Goal: Check status: Check status

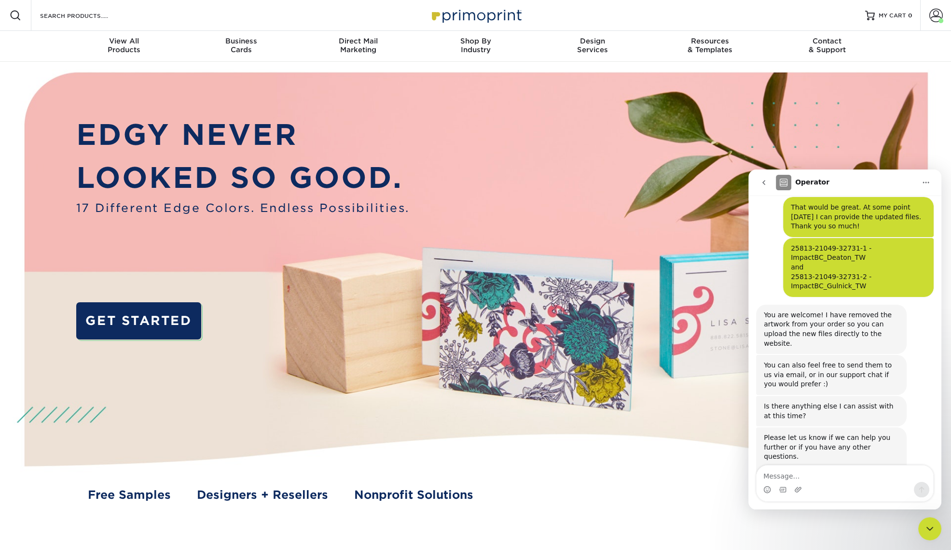
scroll to position [393, 0]
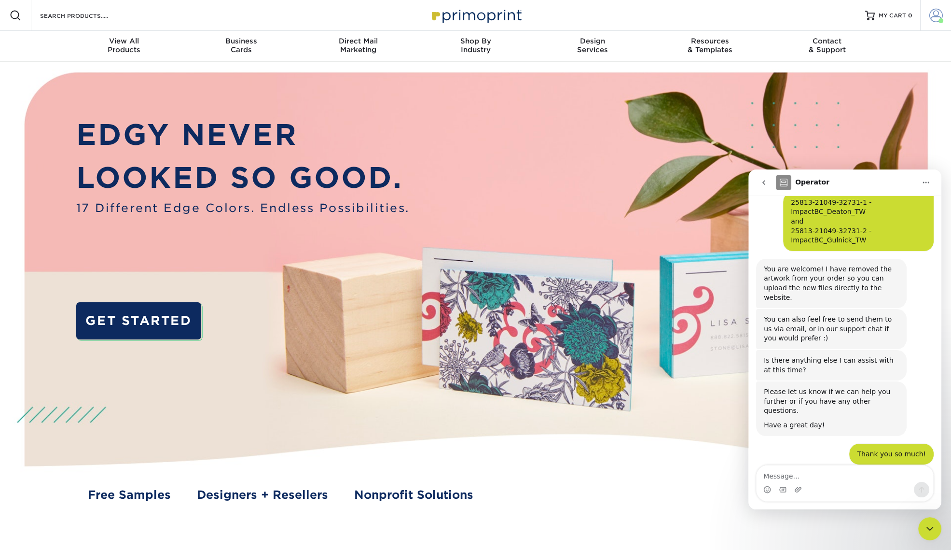
click at [936, 13] on span at bounding box center [937, 16] width 14 height 14
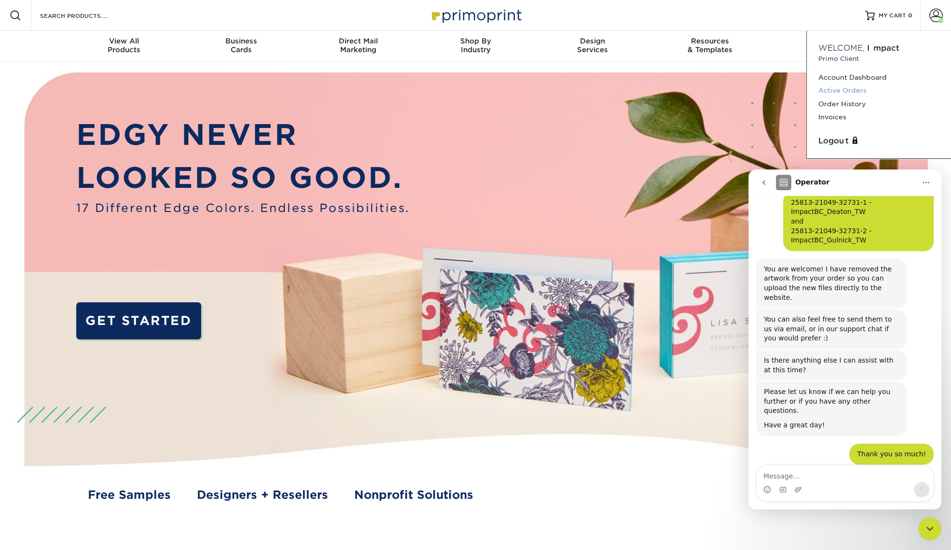
click at [844, 91] on link "Active Orders" at bounding box center [879, 90] width 121 height 13
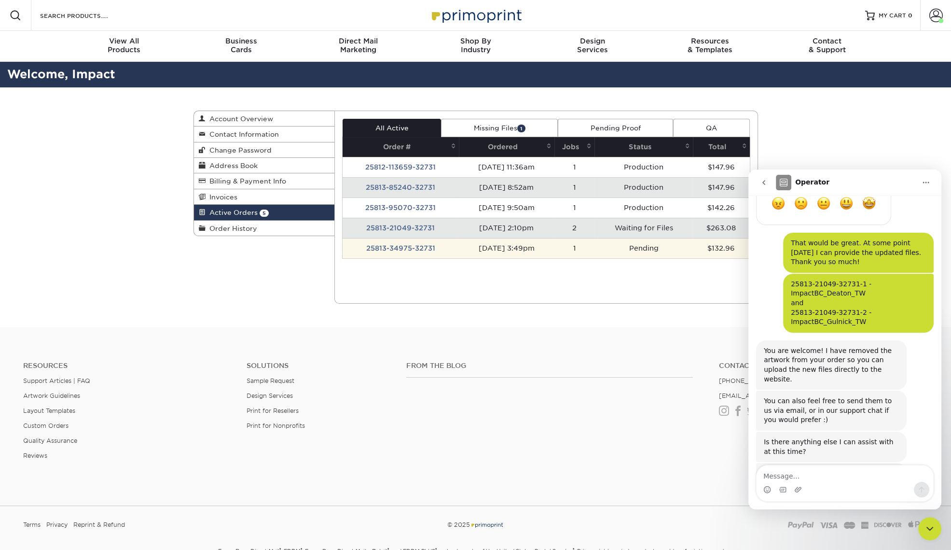
scroll to position [393, 0]
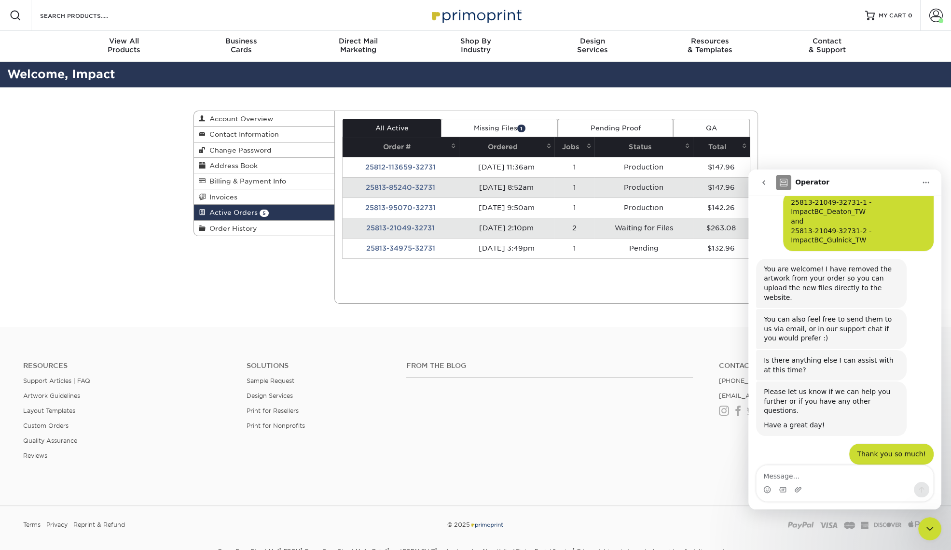
click at [408, 227] on td "25813-21049-32731" at bounding box center [401, 228] width 116 height 20
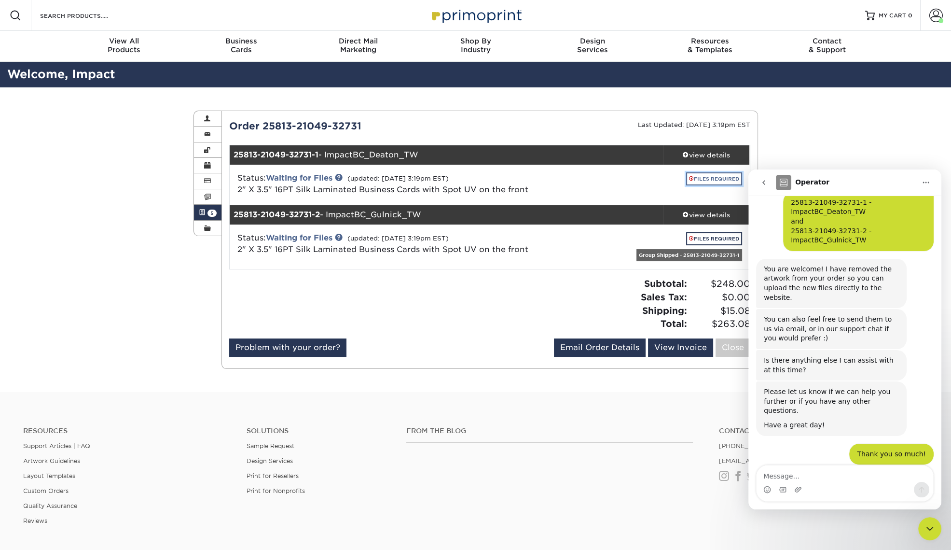
click at [703, 179] on link "FILES REQUIRED" at bounding box center [714, 178] width 56 height 13
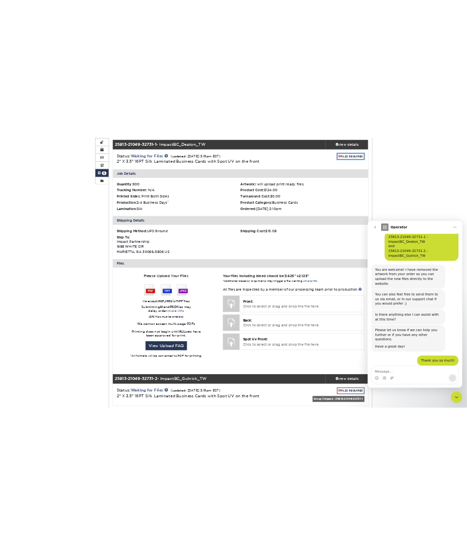
scroll to position [128, 0]
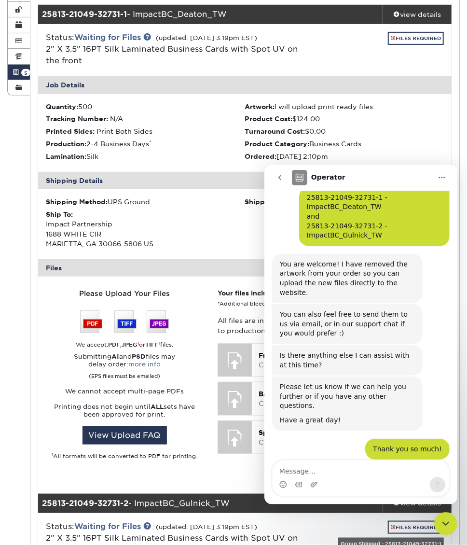
click at [443, 175] on icon "Home" at bounding box center [442, 177] width 8 height 8
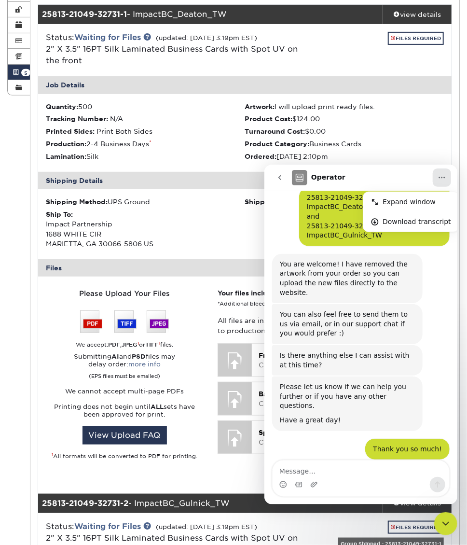
click at [443, 175] on icon "Home" at bounding box center [442, 177] width 8 height 8
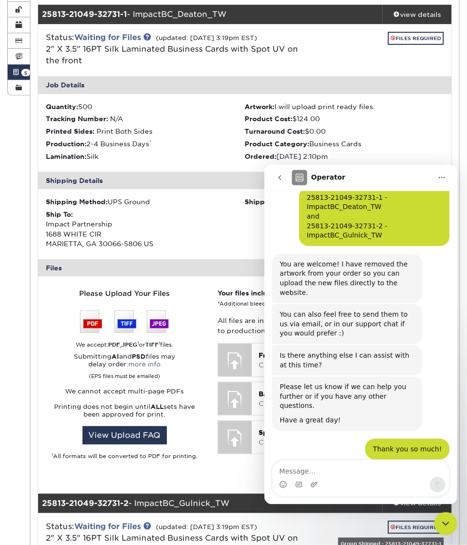
click at [402, 175] on div "Operator" at bounding box center [362, 176] width 140 height 15
click at [280, 176] on icon "go back" at bounding box center [280, 177] width 8 height 8
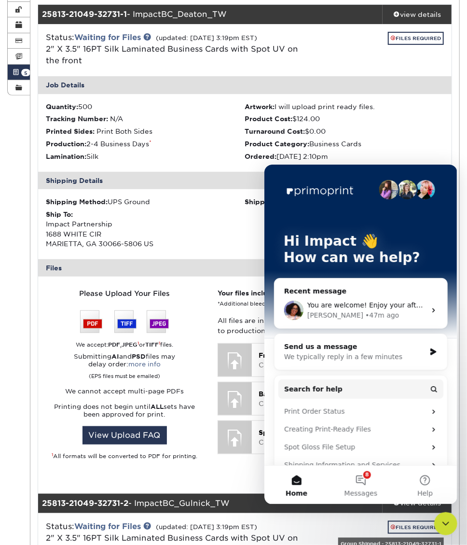
scroll to position [0, 0]
click at [366, 476] on button "8 Messages" at bounding box center [360, 484] width 64 height 39
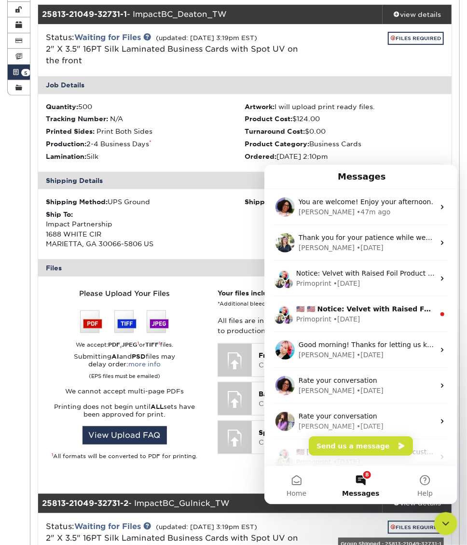
click at [440, 522] on icon "Close Intercom Messenger" at bounding box center [446, 523] width 12 height 12
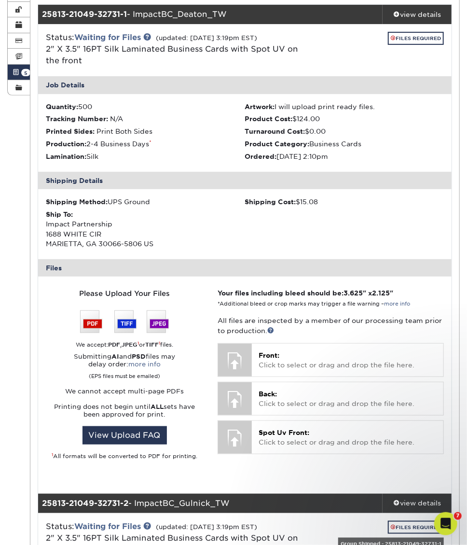
click at [457, 375] on div "Current Orders 5 Active 1 Missing Files Pending Proofs $195.60" at bounding box center [244, 317] width 429 height 678
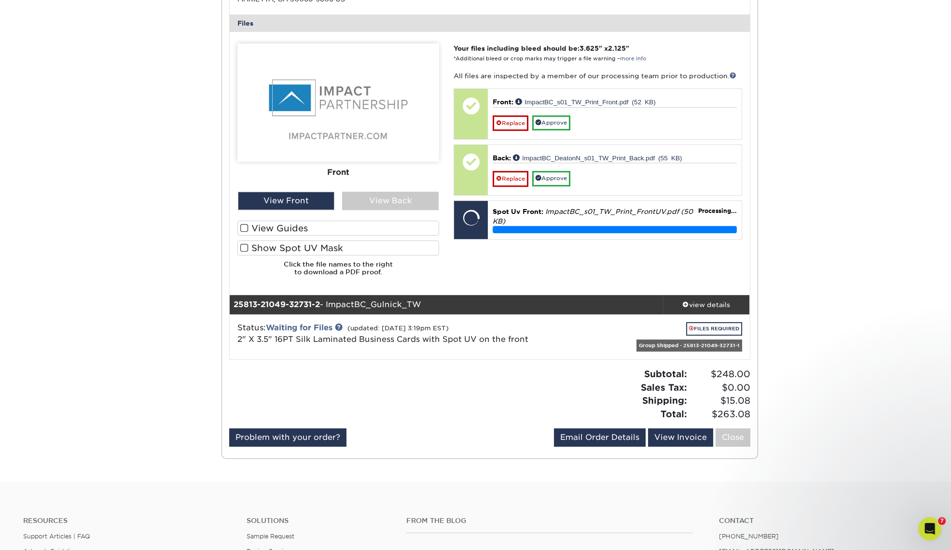
scroll to position [382, 0]
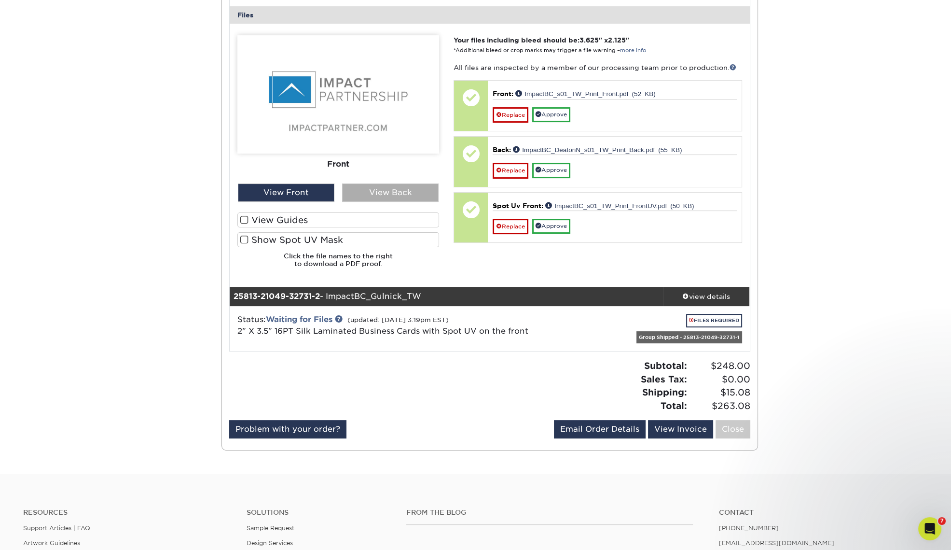
click at [388, 192] on div "View Back" at bounding box center [390, 192] width 97 height 18
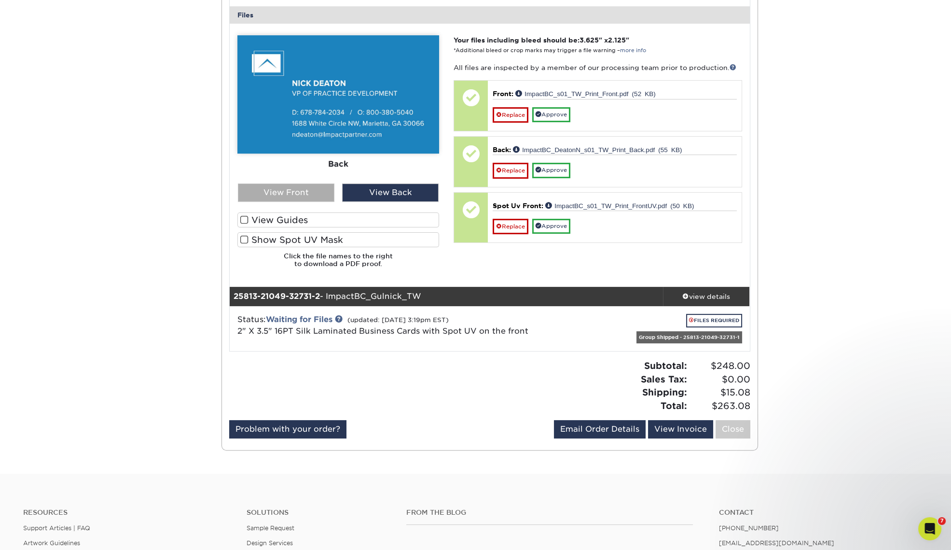
click at [311, 192] on div "View Front" at bounding box center [286, 192] width 97 height 18
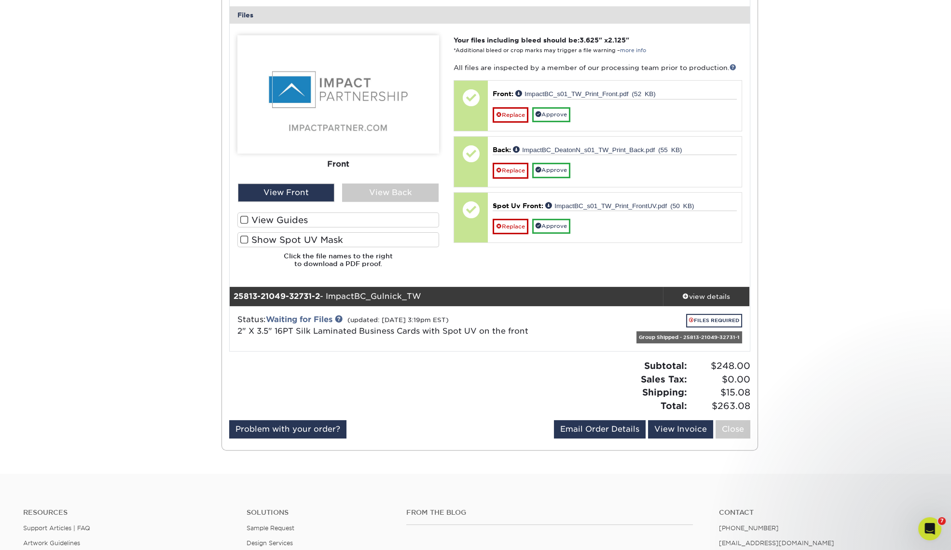
click at [296, 238] on label "Show Spot UV Mask" at bounding box center [338, 239] width 202 height 15
click at [0, 0] on input "Show Spot UV Mask" at bounding box center [0, 0] width 0 height 0
click at [384, 191] on div "View Back" at bounding box center [390, 192] width 97 height 18
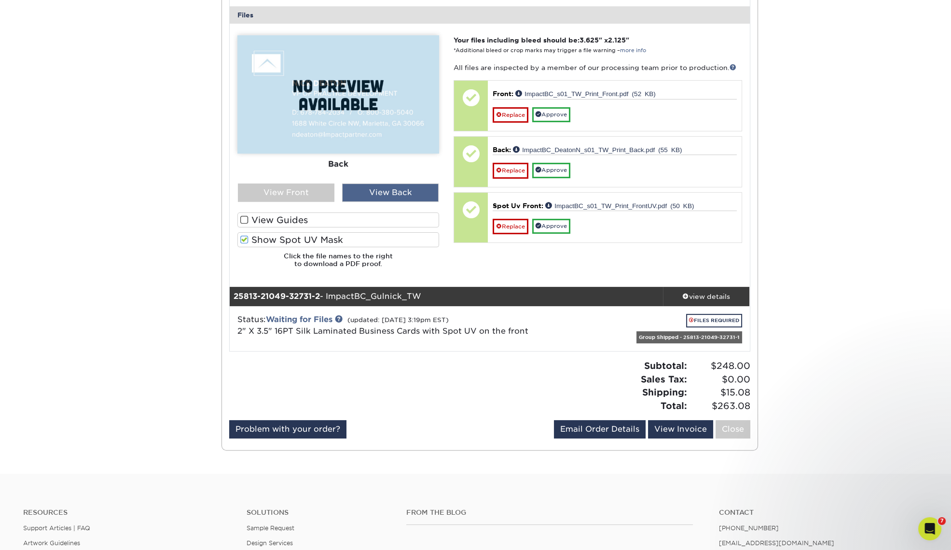
click at [384, 191] on div "View Back" at bounding box center [390, 192] width 97 height 18
click at [309, 197] on div "View Front" at bounding box center [286, 192] width 97 height 18
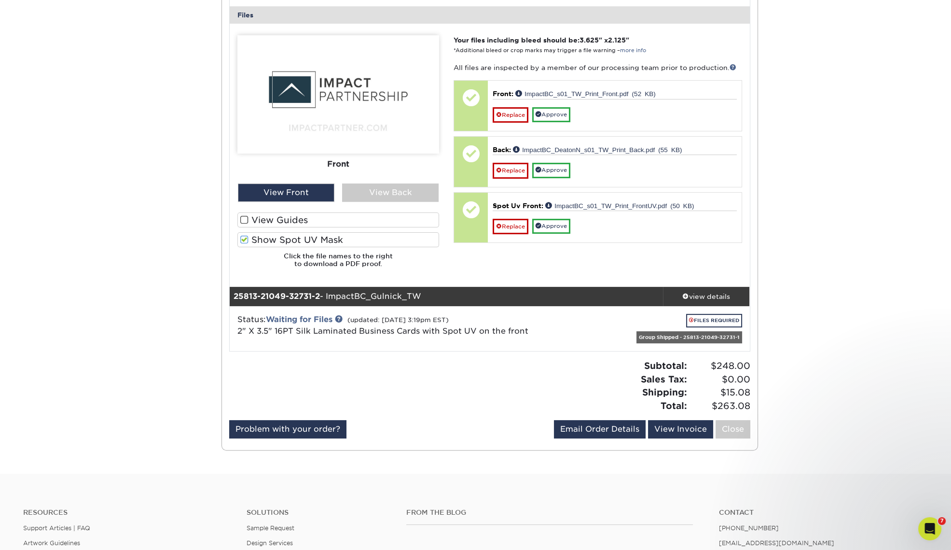
click at [282, 216] on label "View Guides" at bounding box center [338, 219] width 202 height 15
click at [0, 0] on input "View Guides" at bounding box center [0, 0] width 0 height 0
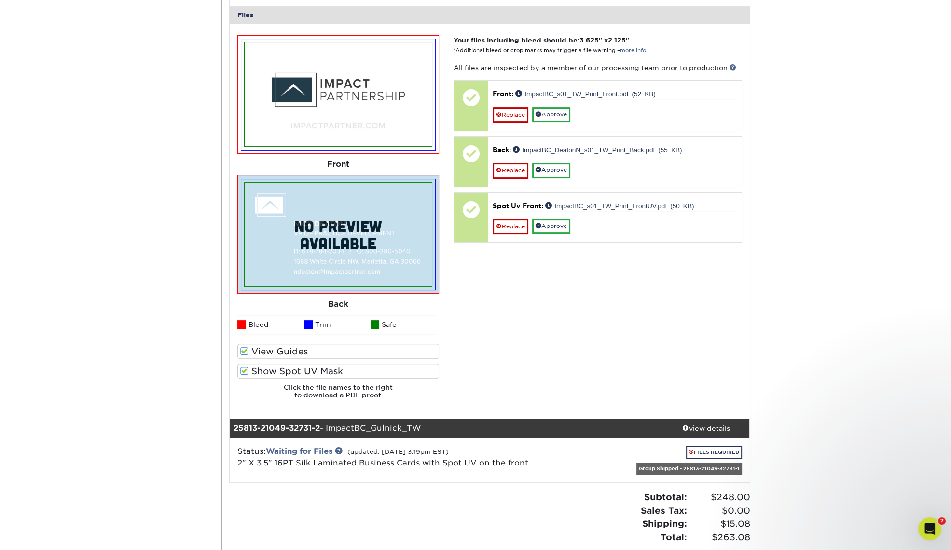
click at [269, 368] on label "Show Spot UV Mask" at bounding box center [338, 370] width 202 height 15
click at [0, 0] on input "Show Spot UV Mask" at bounding box center [0, 0] width 0 height 0
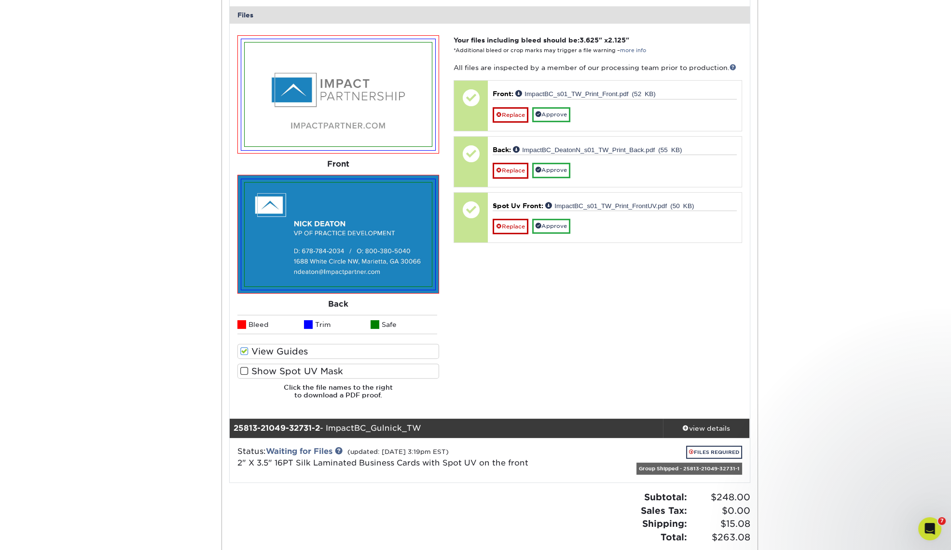
click at [269, 368] on label "Show Spot UV Mask" at bounding box center [338, 370] width 202 height 15
click at [0, 0] on input "Show Spot UV Mask" at bounding box center [0, 0] width 0 height 0
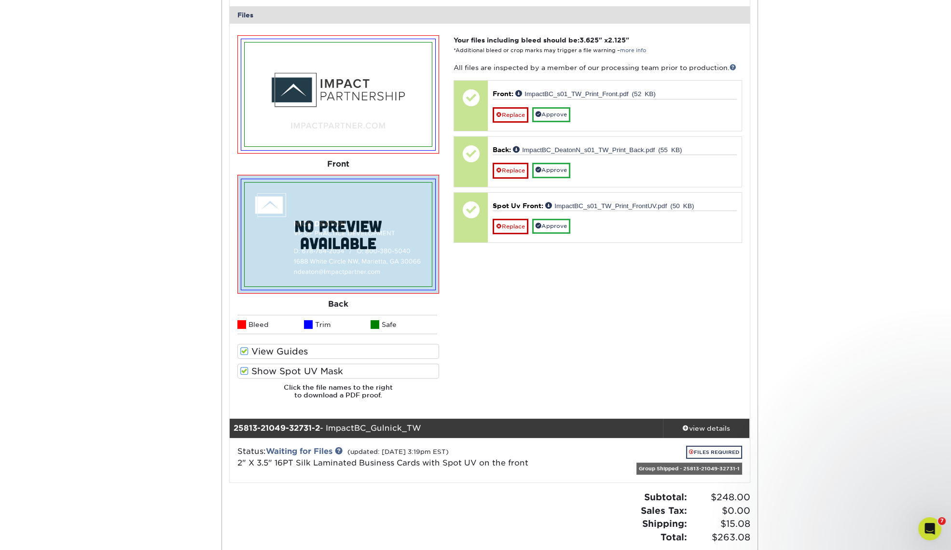
click at [269, 368] on label "Show Spot UV Mask" at bounding box center [338, 370] width 202 height 15
click at [0, 0] on input "Show Spot UV Mask" at bounding box center [0, 0] width 0 height 0
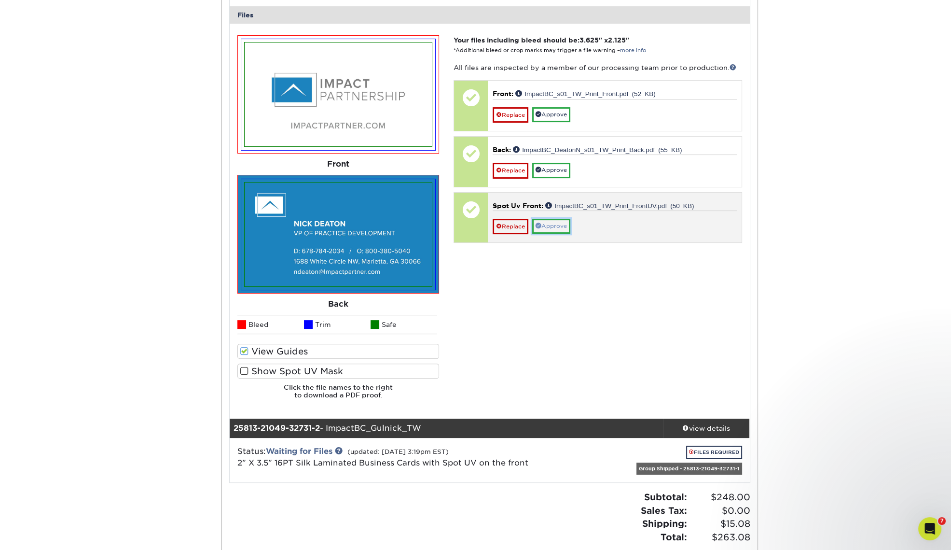
click at [558, 224] on link "Approve" at bounding box center [551, 226] width 38 height 15
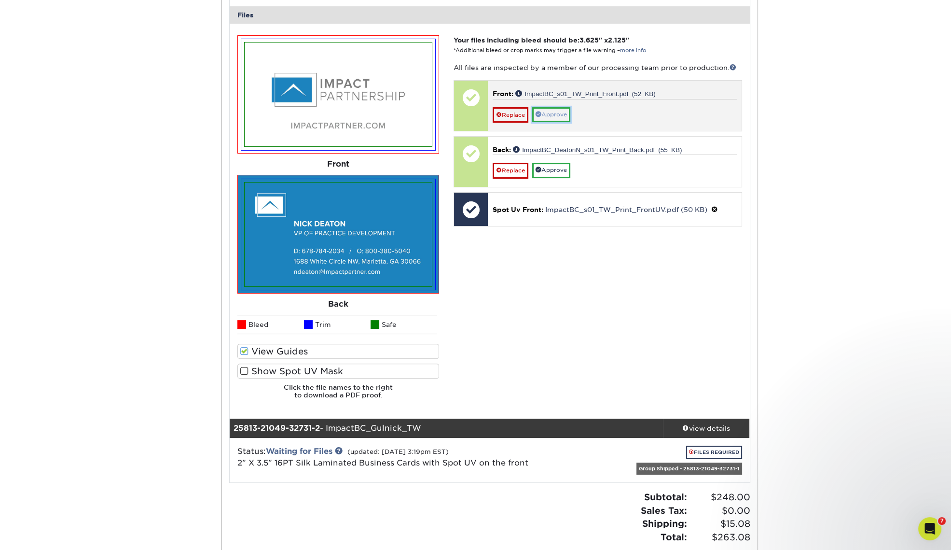
click at [555, 115] on link "Approve" at bounding box center [551, 114] width 38 height 15
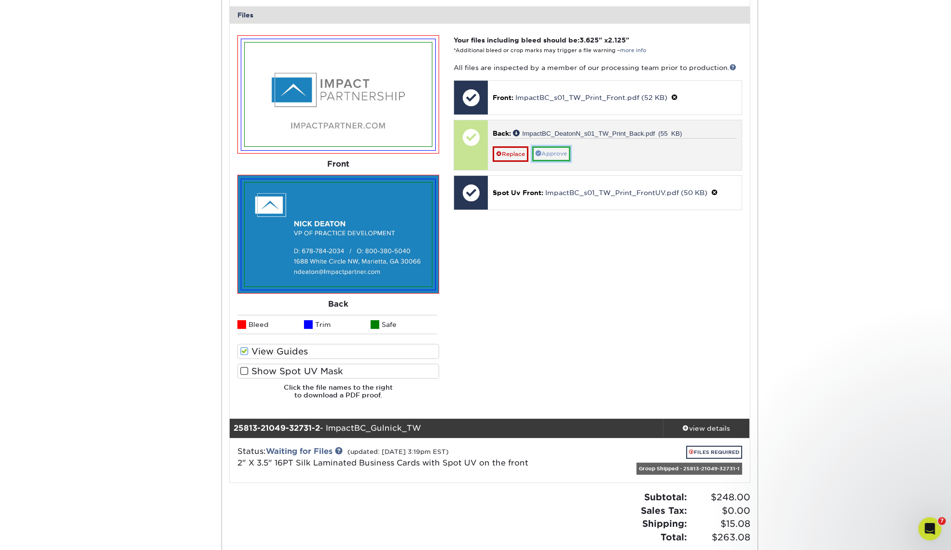
click at [554, 150] on link "Approve" at bounding box center [551, 153] width 38 height 15
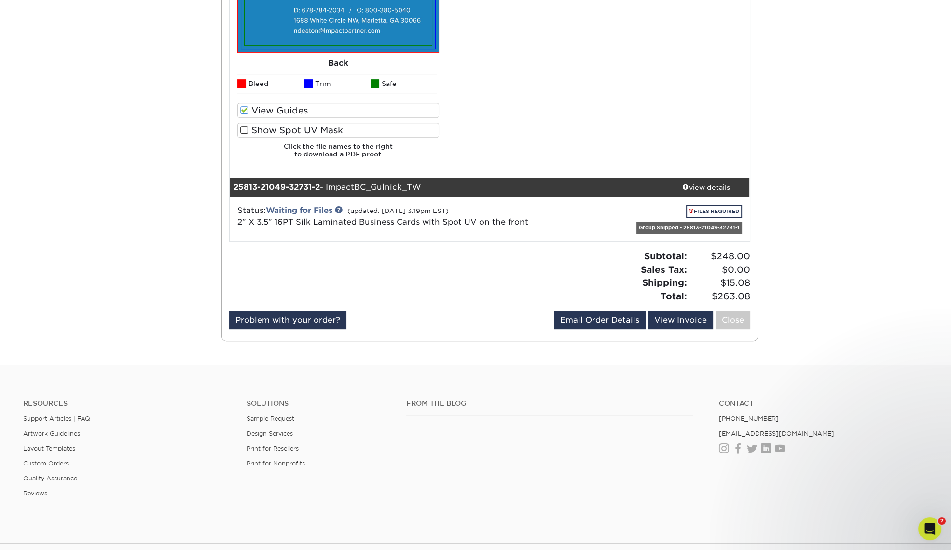
scroll to position [623, 0]
click at [714, 208] on link "FILES REQUIRED" at bounding box center [714, 210] width 56 height 13
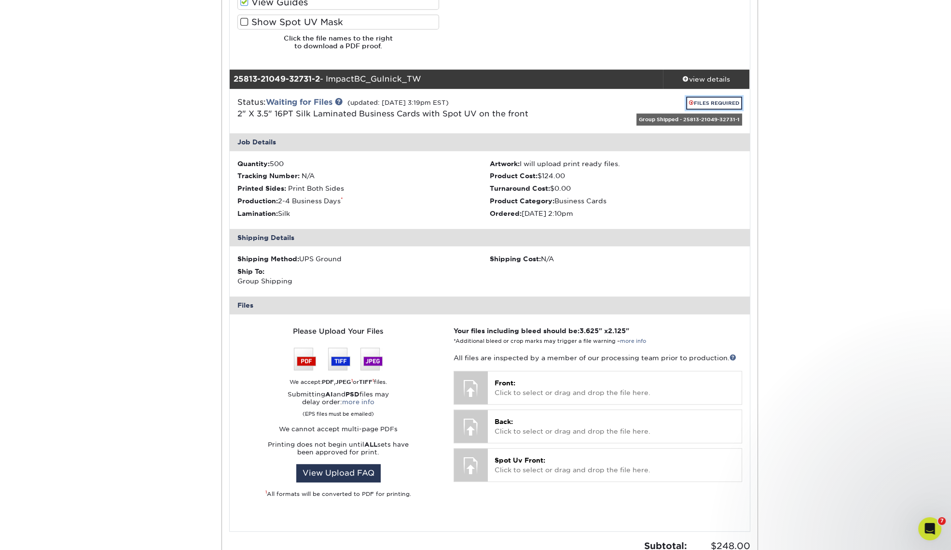
scroll to position [804, 0]
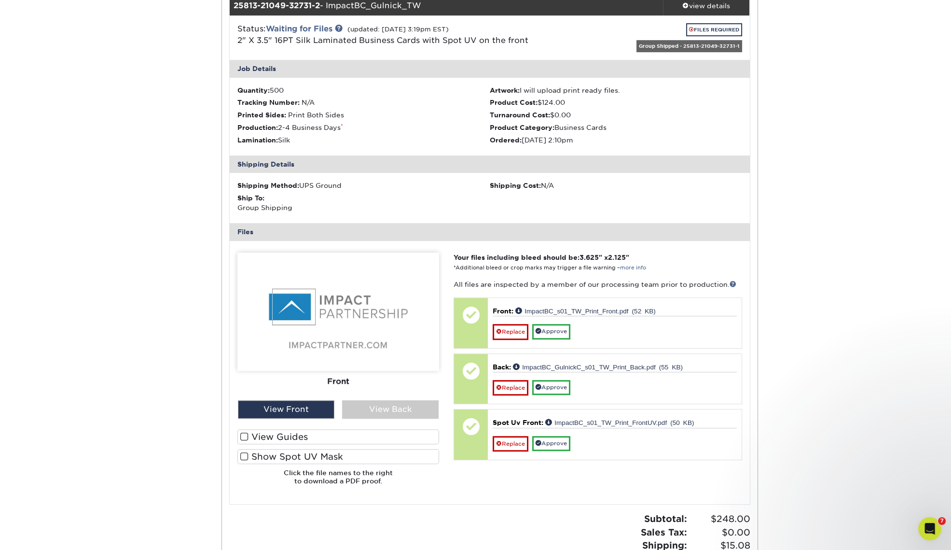
click at [322, 456] on label "Show Spot UV Mask" at bounding box center [338, 456] width 202 height 15
click at [0, 0] on input "Show Spot UV Mask" at bounding box center [0, 0] width 0 height 0
click at [371, 408] on div "View Back" at bounding box center [390, 409] width 97 height 18
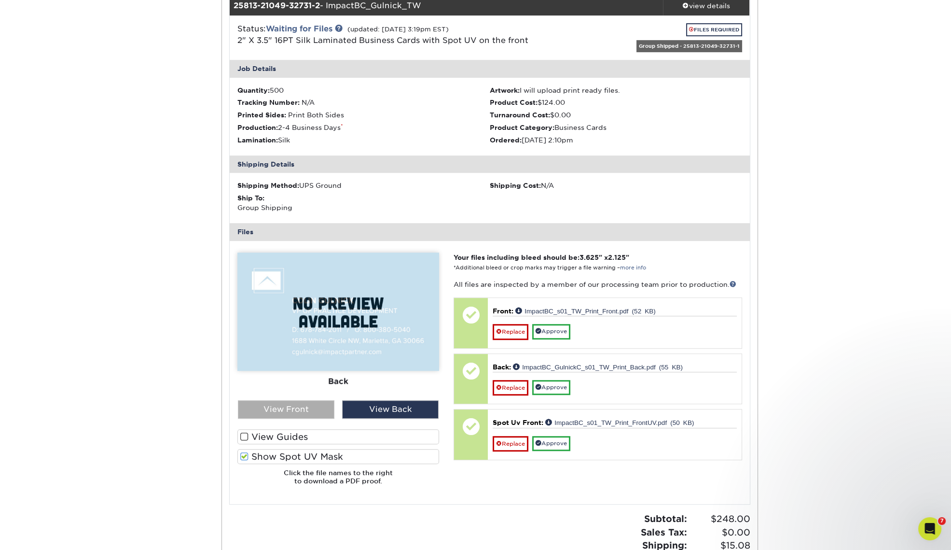
click at [310, 411] on div "View Front" at bounding box center [286, 409] width 97 height 18
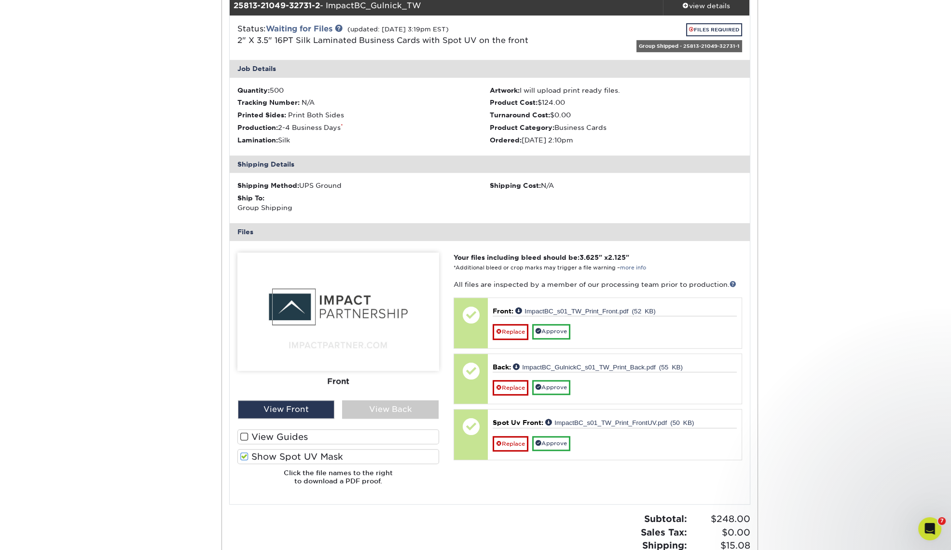
click at [296, 434] on label "View Guides" at bounding box center [338, 436] width 202 height 15
click at [0, 0] on input "View Guides" at bounding box center [0, 0] width 0 height 0
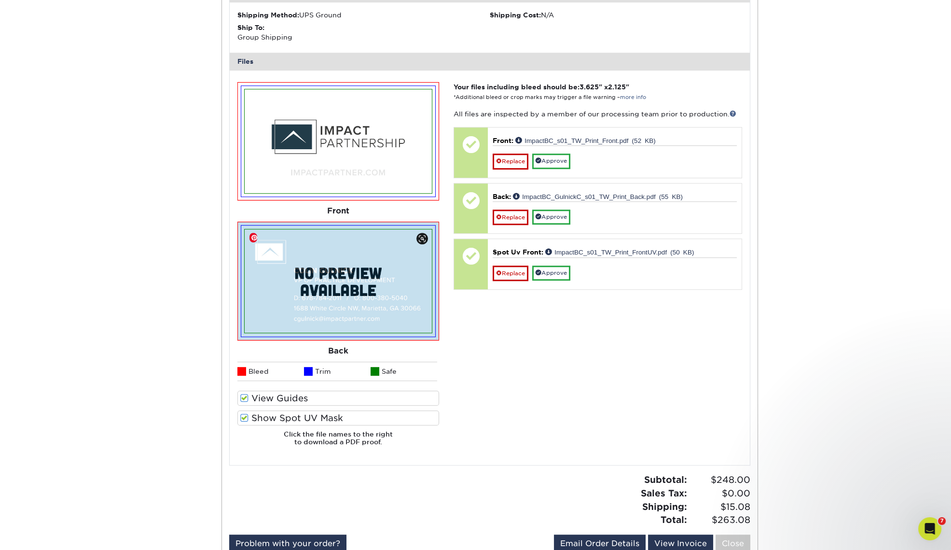
scroll to position [985, 0]
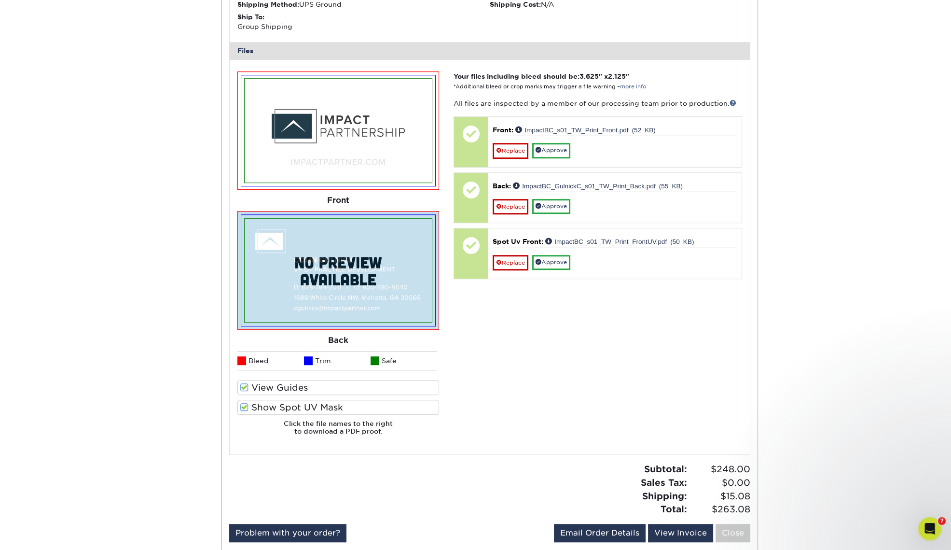
click at [271, 403] on label "Show Spot UV Mask" at bounding box center [338, 407] width 202 height 15
click at [0, 0] on input "Show Spot UV Mask" at bounding box center [0, 0] width 0 height 0
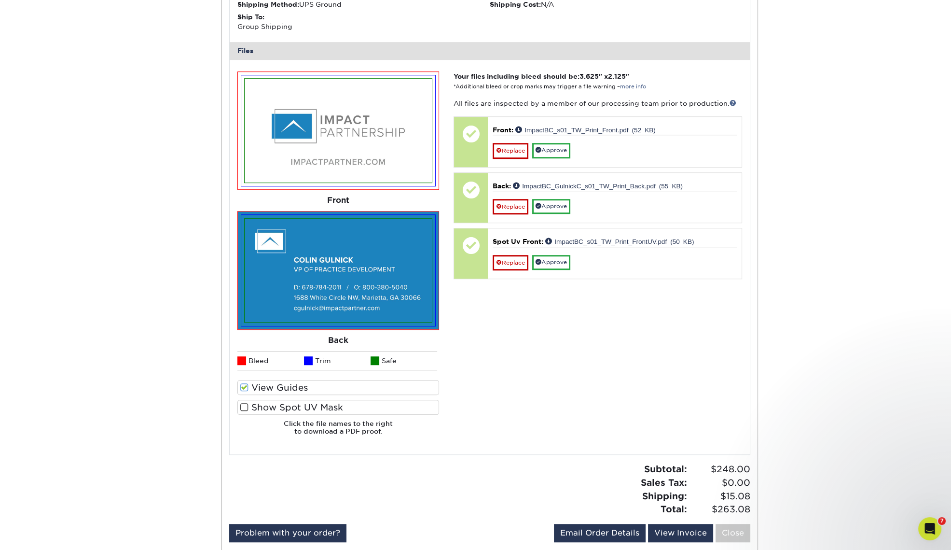
click at [272, 404] on label "Show Spot UV Mask" at bounding box center [338, 407] width 202 height 15
click at [0, 0] on input "Show Spot UV Mask" at bounding box center [0, 0] width 0 height 0
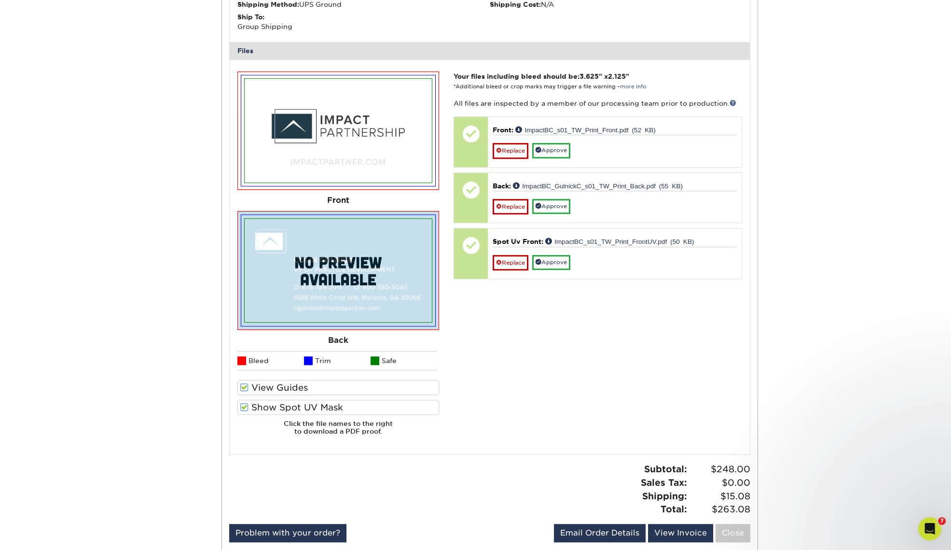
click at [272, 404] on label "Show Spot UV Mask" at bounding box center [338, 407] width 202 height 15
click at [0, 0] on input "Show Spot UV Mask" at bounding box center [0, 0] width 0 height 0
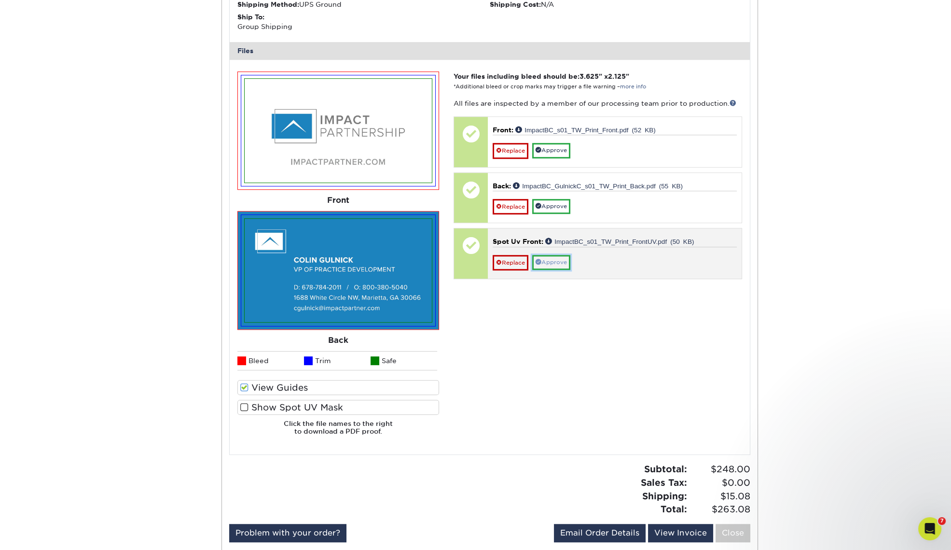
click at [550, 260] on link "Approve" at bounding box center [551, 262] width 38 height 15
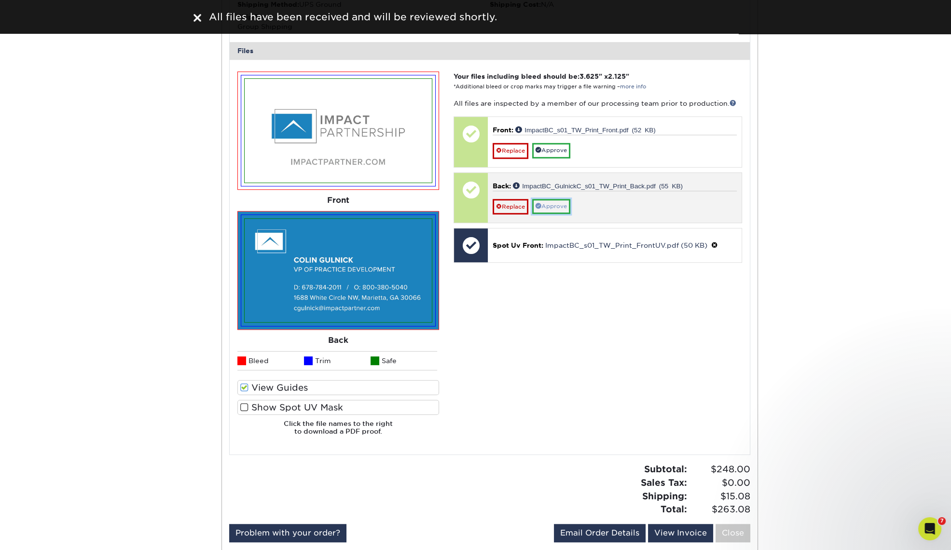
click at [555, 203] on link "Approve" at bounding box center [551, 206] width 38 height 15
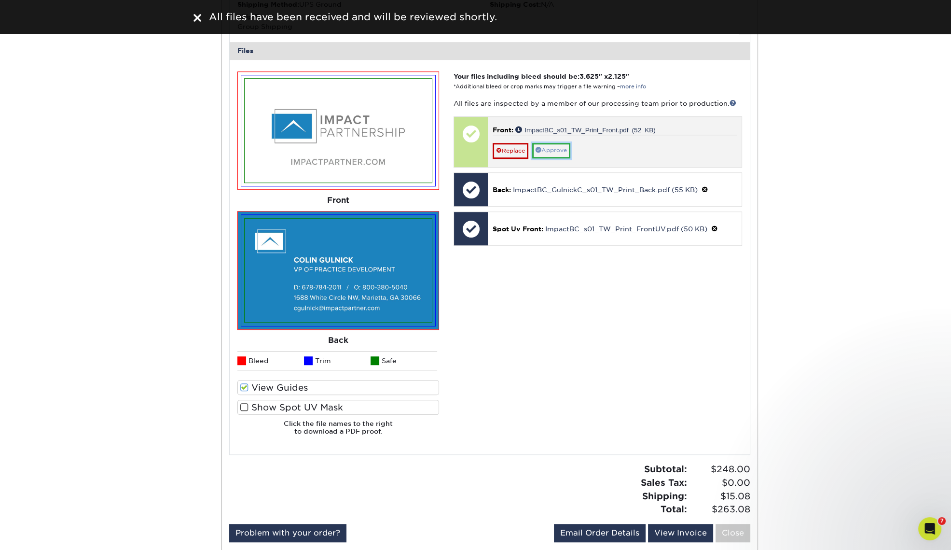
click at [551, 152] on link "Approve" at bounding box center [551, 150] width 38 height 15
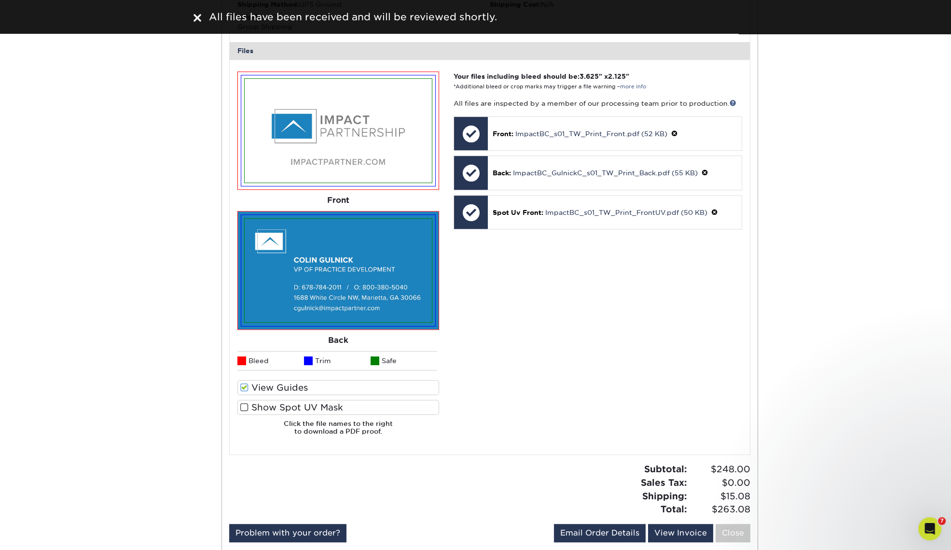
click at [622, 326] on div "Your files including bleed should be: 3.625 " x 2.125 " *Additional bleed or cr…" at bounding box center [597, 257] width 303 height 372
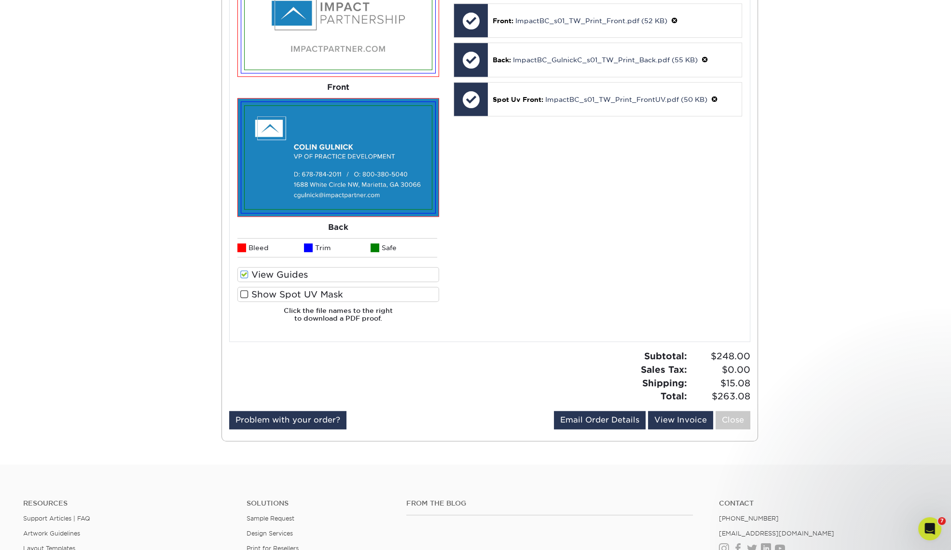
scroll to position [1166, 0]
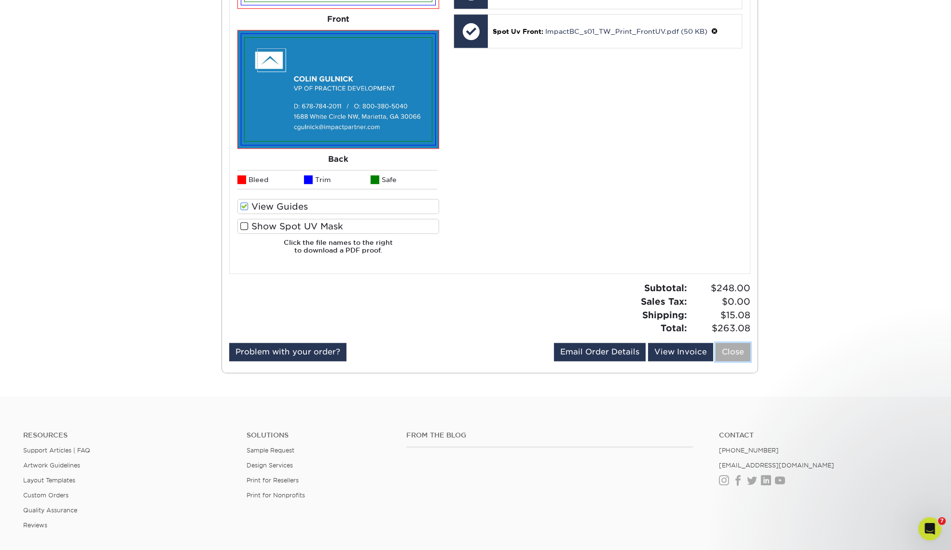
click at [738, 350] on link "Close" at bounding box center [733, 352] width 35 height 18
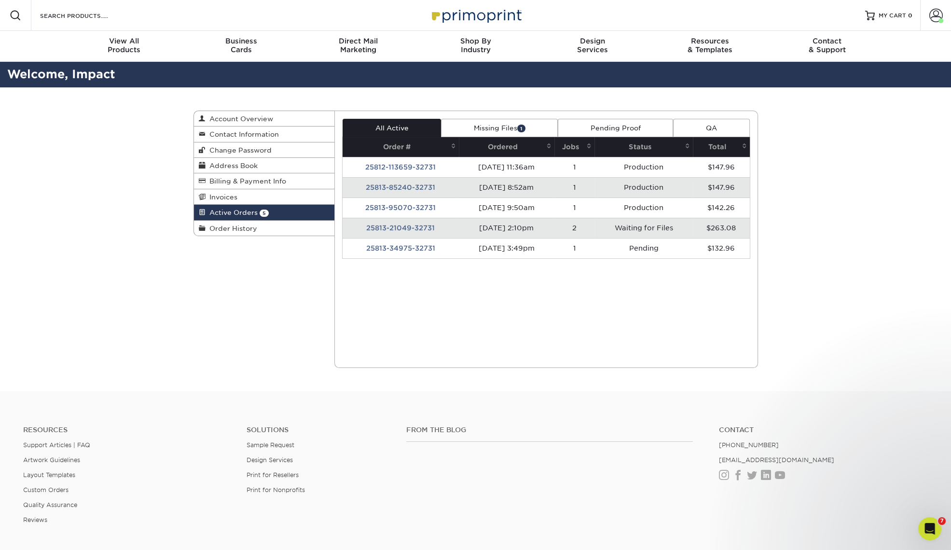
click at [403, 226] on td "25813-21049-32731" at bounding box center [401, 228] width 116 height 20
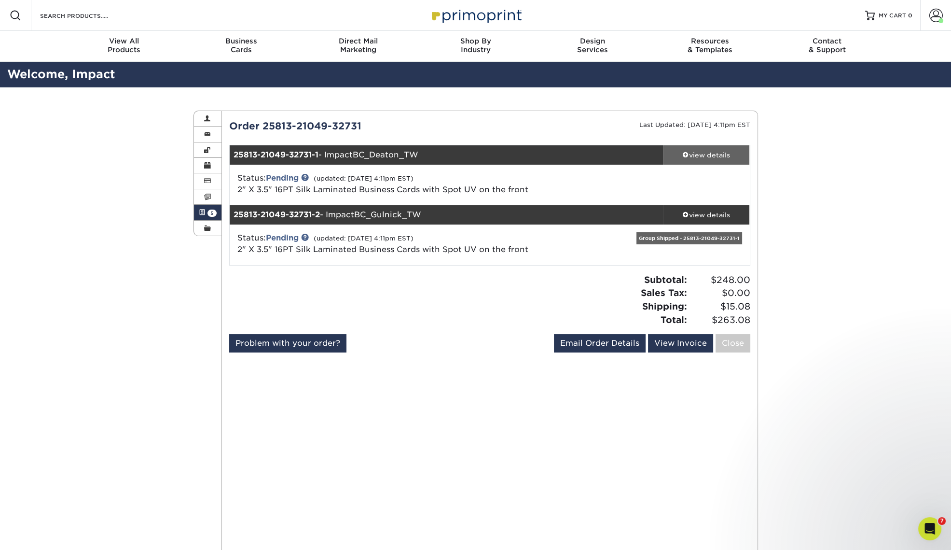
click at [708, 161] on link "view details" at bounding box center [706, 154] width 87 height 19
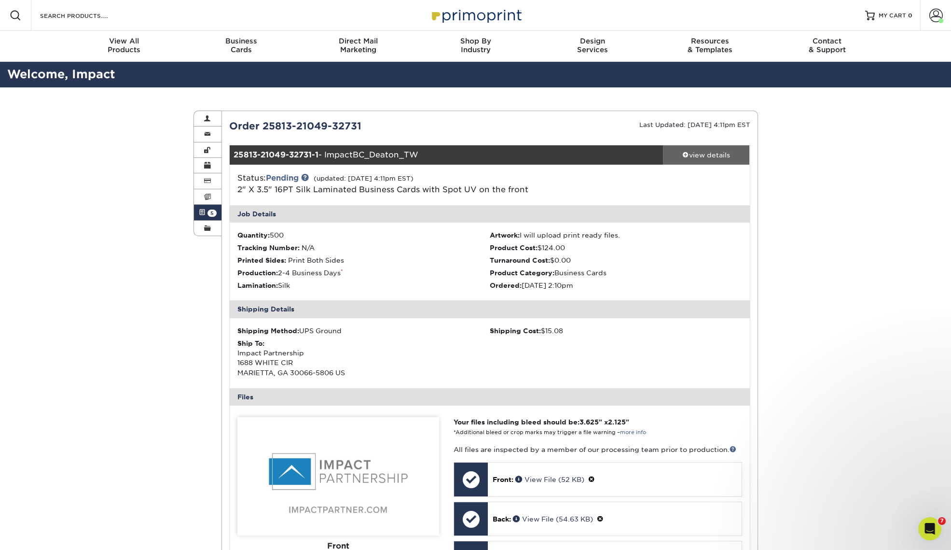
click at [708, 158] on div "view details" at bounding box center [706, 155] width 87 height 10
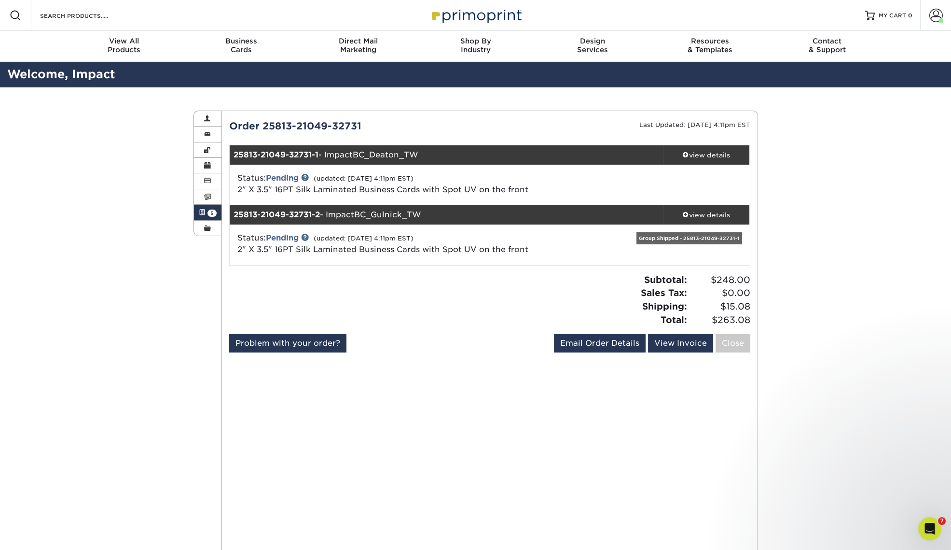
click at [924, 522] on div "Open Intercom Messenger" at bounding box center [930, 529] width 32 height 32
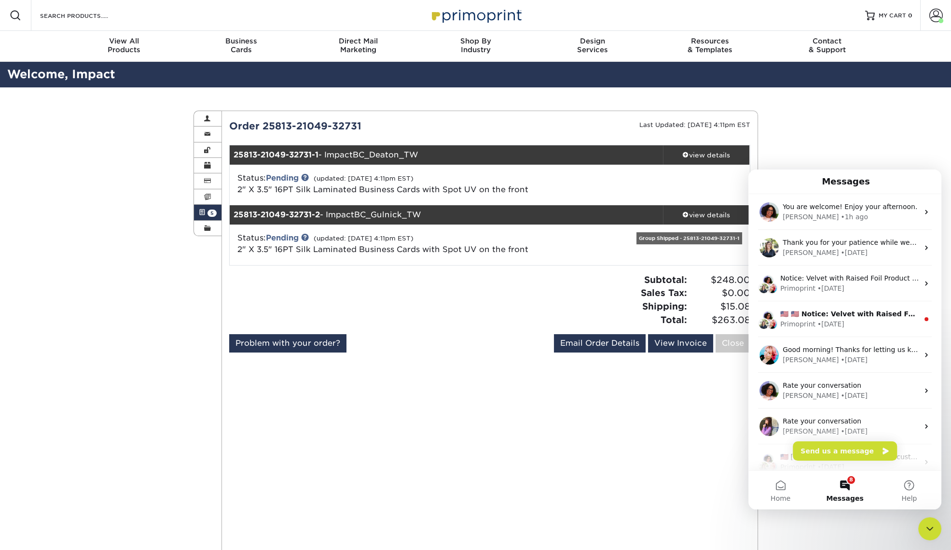
click at [932, 531] on icon "Close Intercom Messenger" at bounding box center [930, 529] width 12 height 12
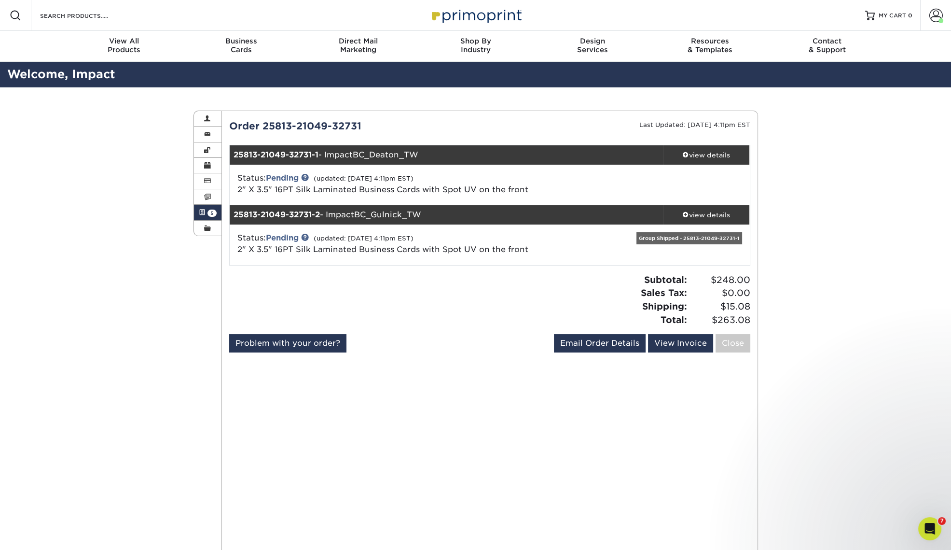
click at [929, 537] on div "Open Intercom Messenger" at bounding box center [930, 529] width 32 height 32
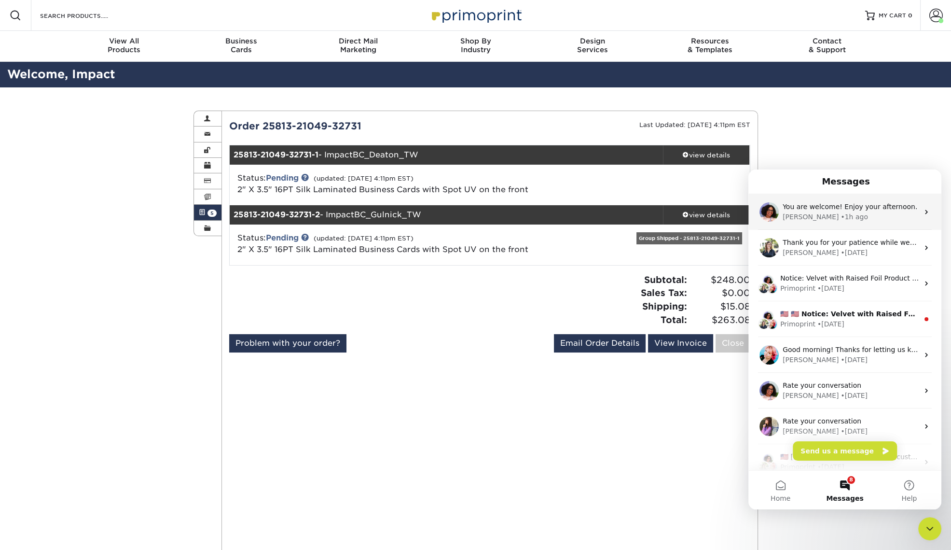
click at [869, 212] on div "[PERSON_NAME] • 1h ago" at bounding box center [851, 217] width 136 height 10
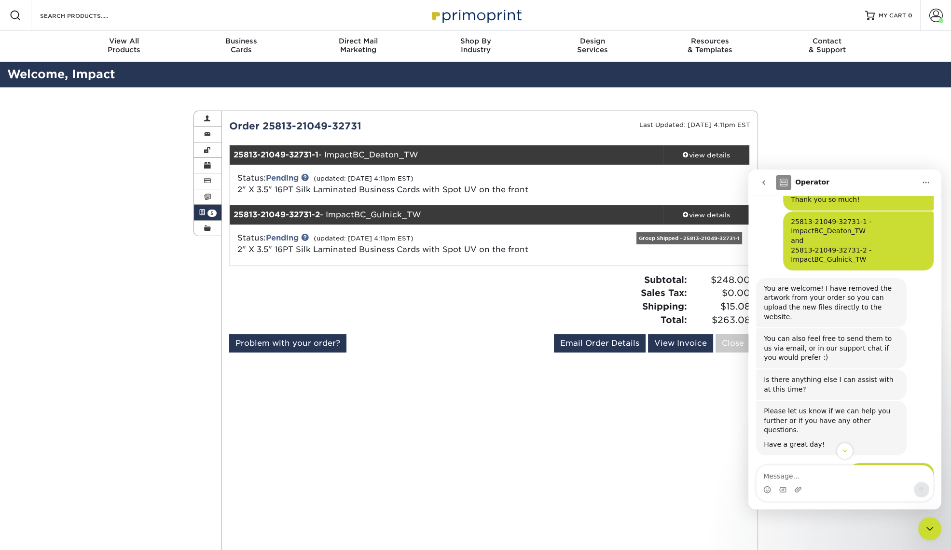
scroll to position [393, 0]
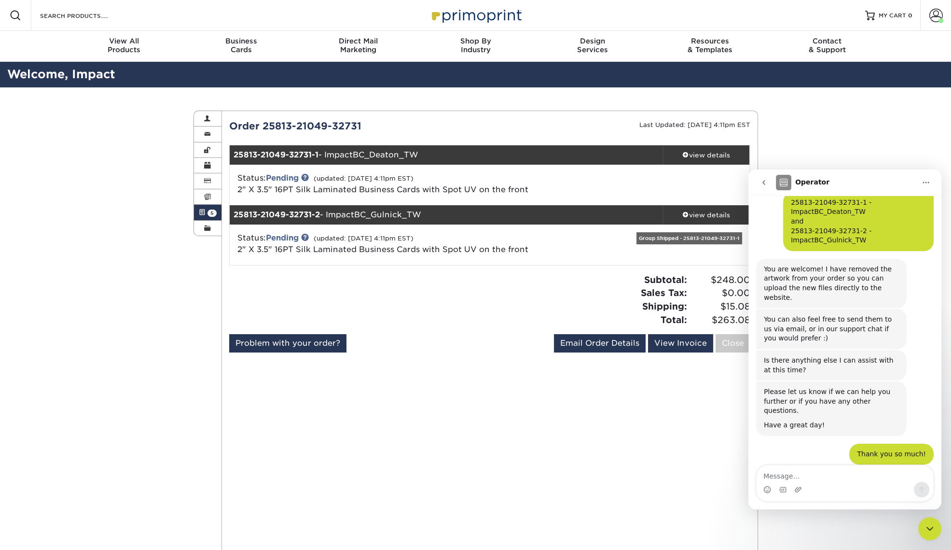
click at [830, 474] on textarea "Message…" at bounding box center [845, 473] width 177 height 16
type textarea "o"
type textarea "Okay, the files are uploaded!"
click at [918, 489] on icon "Send a message…" at bounding box center [922, 490] width 8 height 8
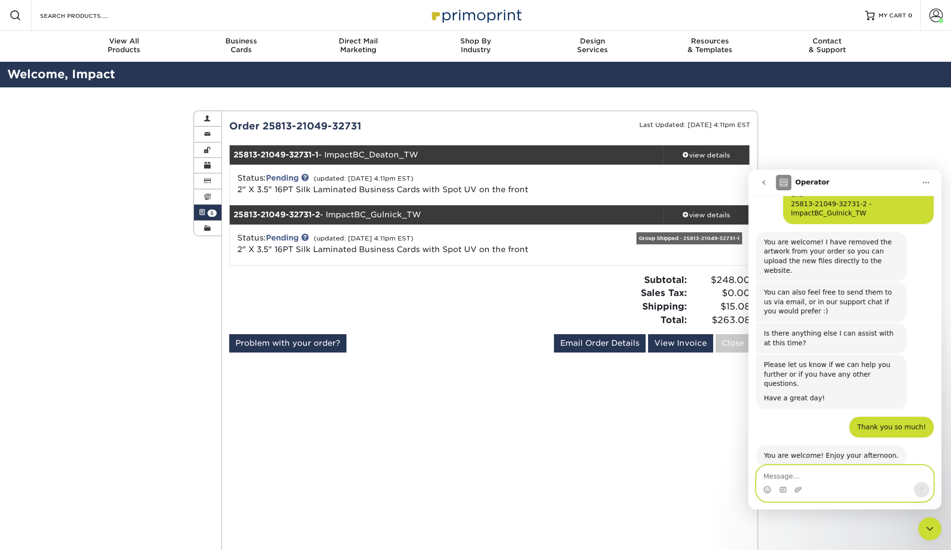
scroll to position [422, 0]
click at [930, 530] on icon "Close Intercom Messenger" at bounding box center [930, 529] width 12 height 12
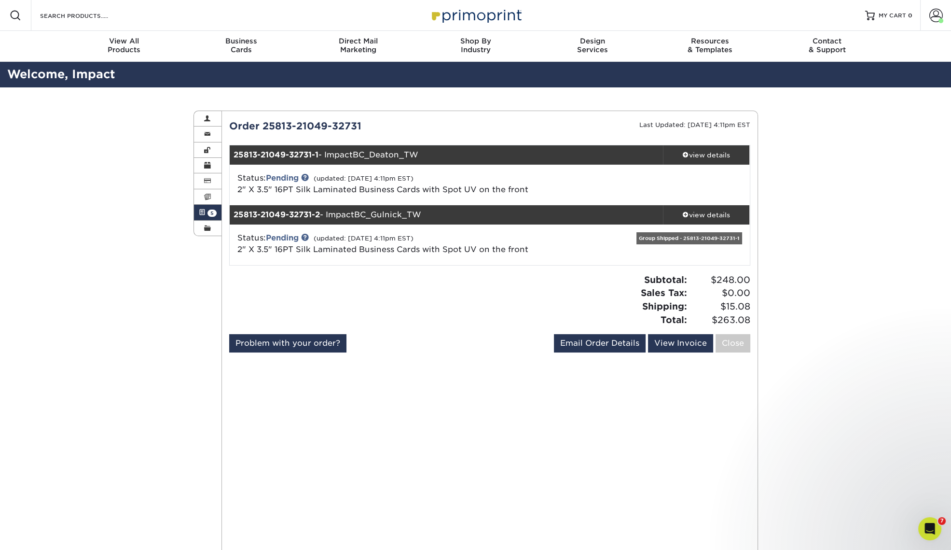
scroll to position [0, 0]
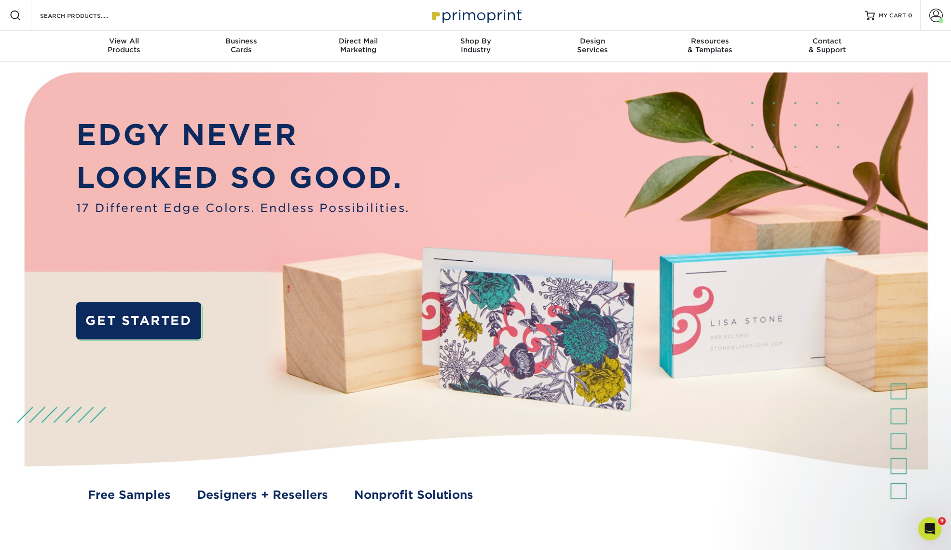
click at [930, 526] on icon "Open Intercom Messenger" at bounding box center [930, 529] width 7 height 8
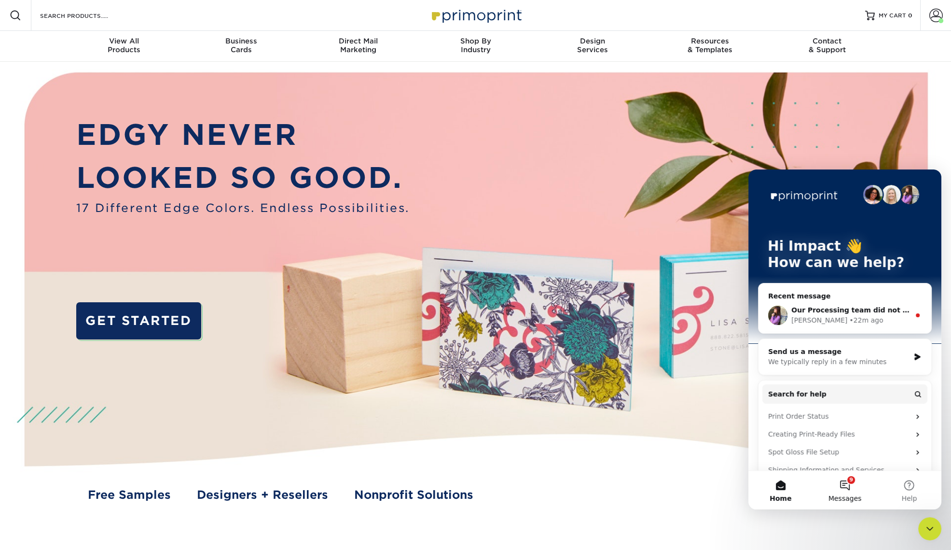
click at [847, 486] on button "9 Messages" at bounding box center [845, 490] width 64 height 39
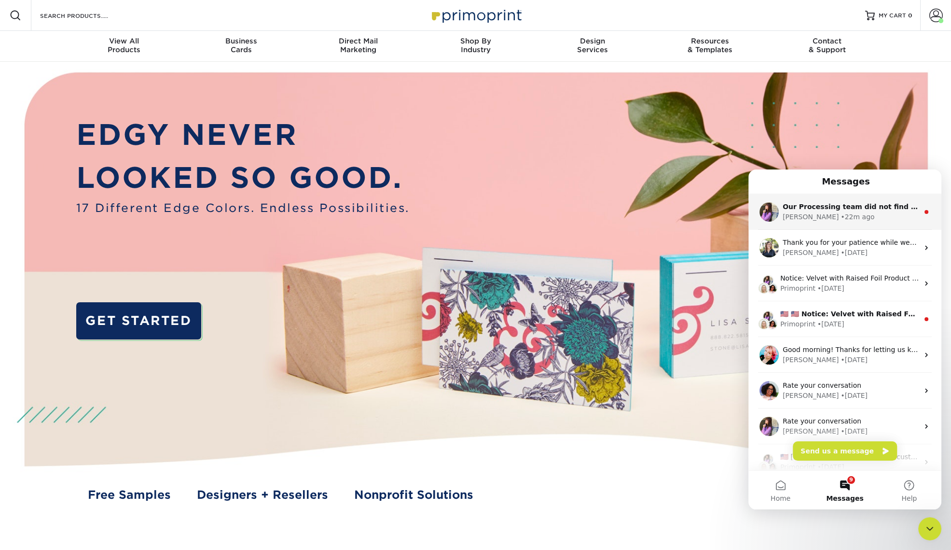
click at [858, 212] on div "Erica • 22m ago" at bounding box center [851, 217] width 136 height 10
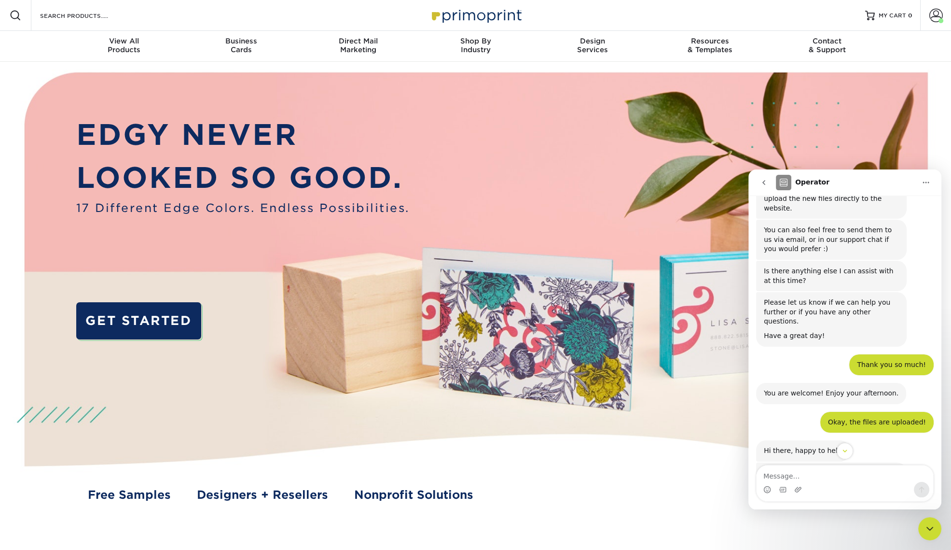
scroll to position [556, 0]
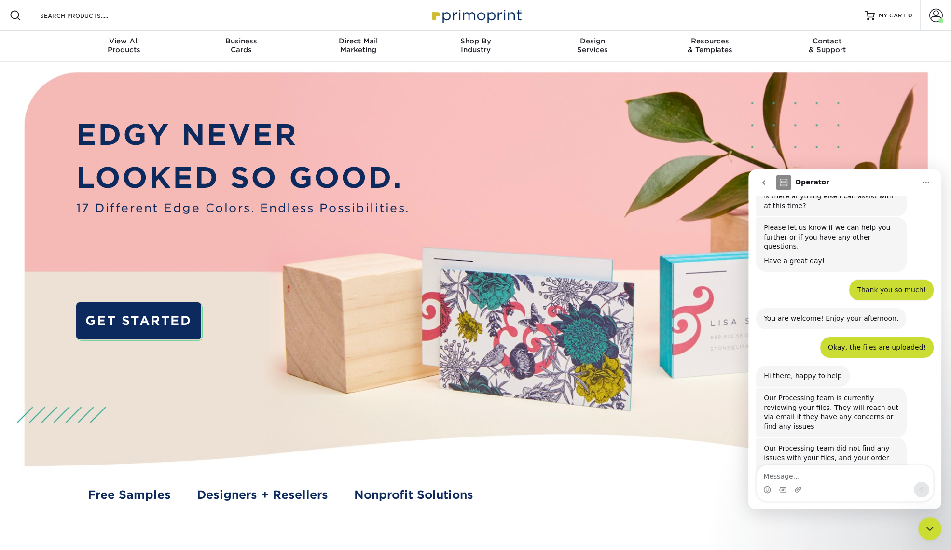
click at [846, 473] on textarea "Message…" at bounding box center [845, 473] width 177 height 16
type textarea "Thank you!"
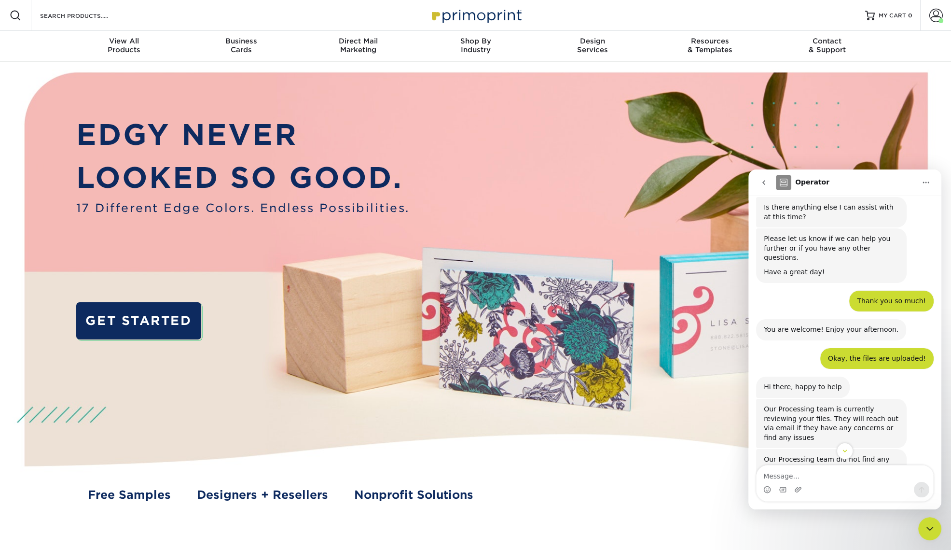
scroll to position [584, 0]
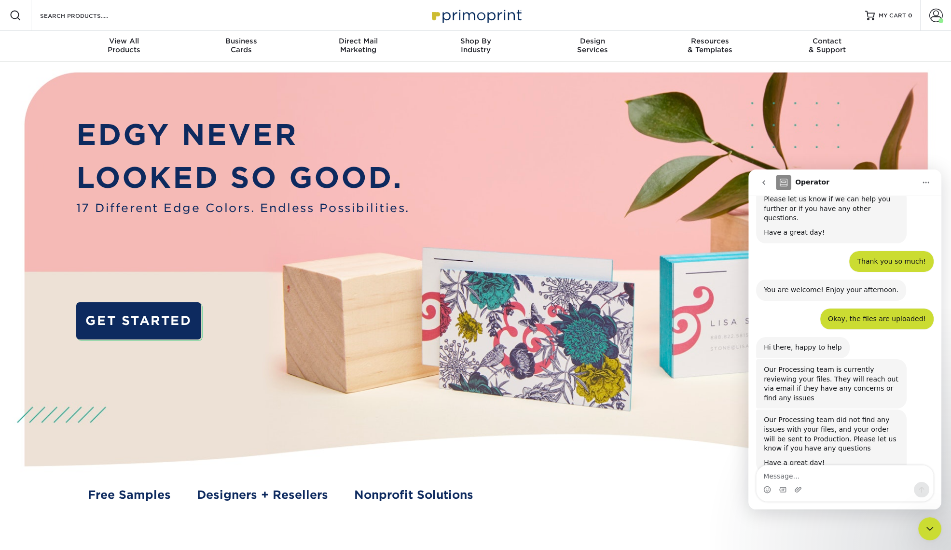
click at [931, 529] on icon "Close Intercom Messenger" at bounding box center [930, 529] width 7 height 4
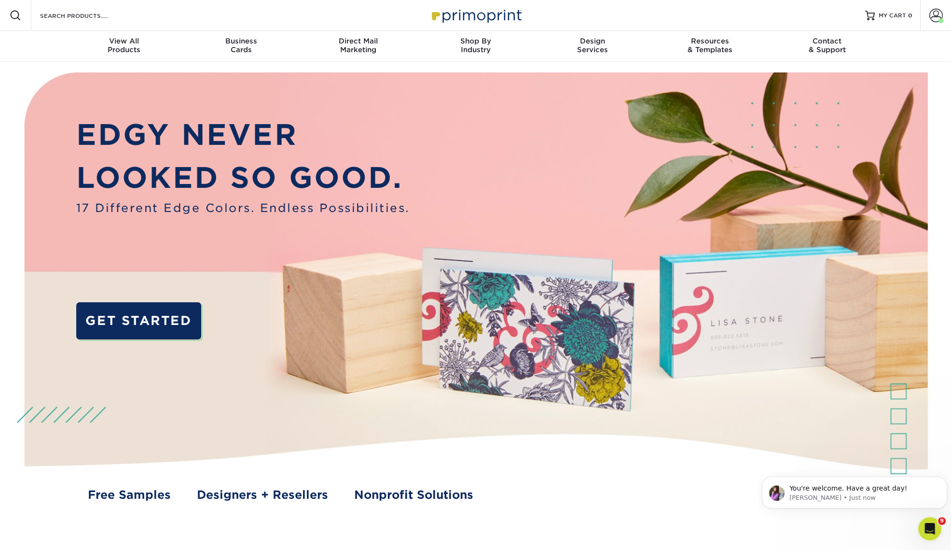
scroll to position [0, 0]
